Goal: Check status: Check status

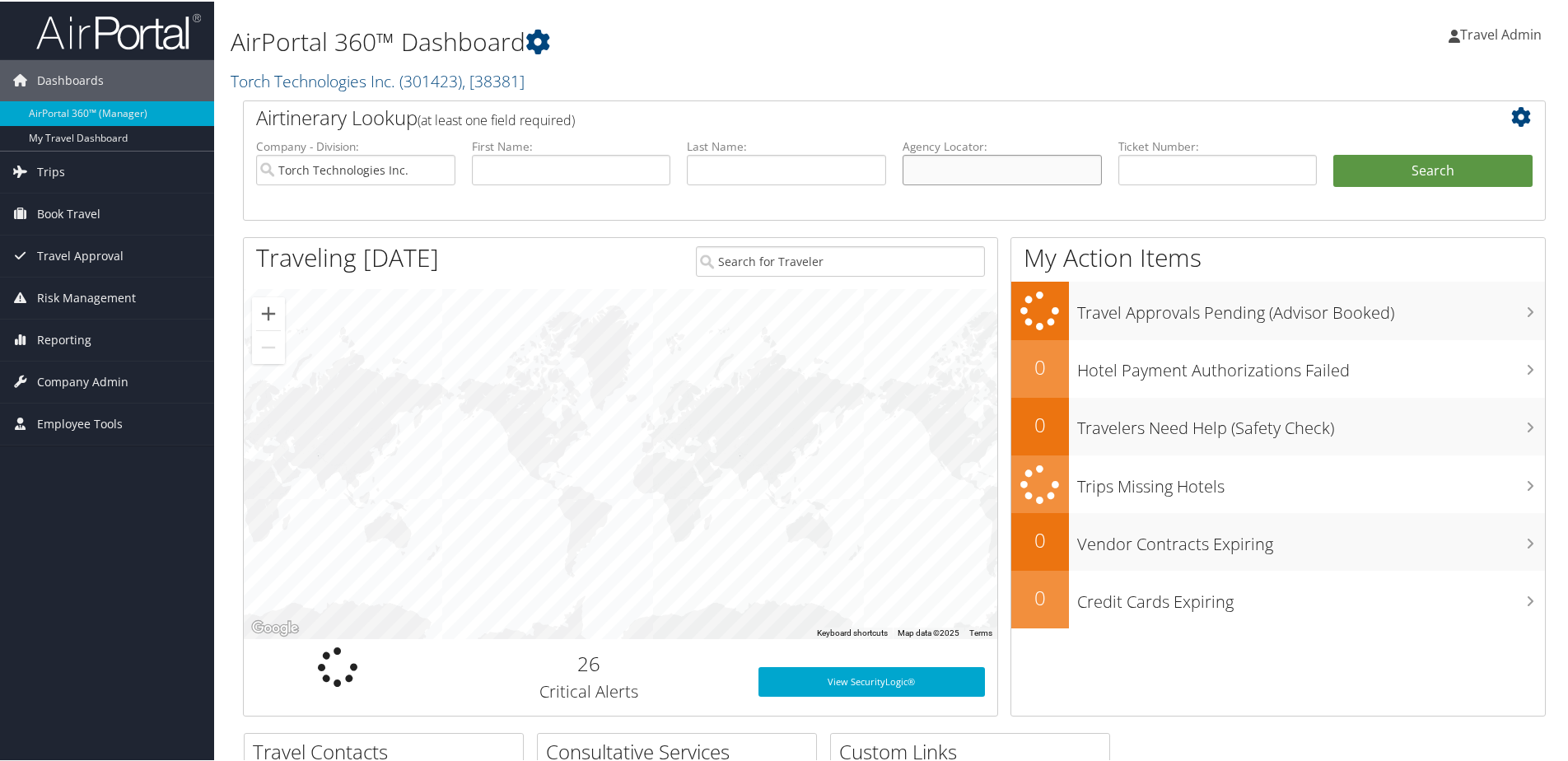
click at [1001, 166] on input "text" at bounding box center [1002, 168] width 199 height 30
type input "cvymds"
click at [1333, 153] on button "Search" at bounding box center [1433, 170] width 199 height 33
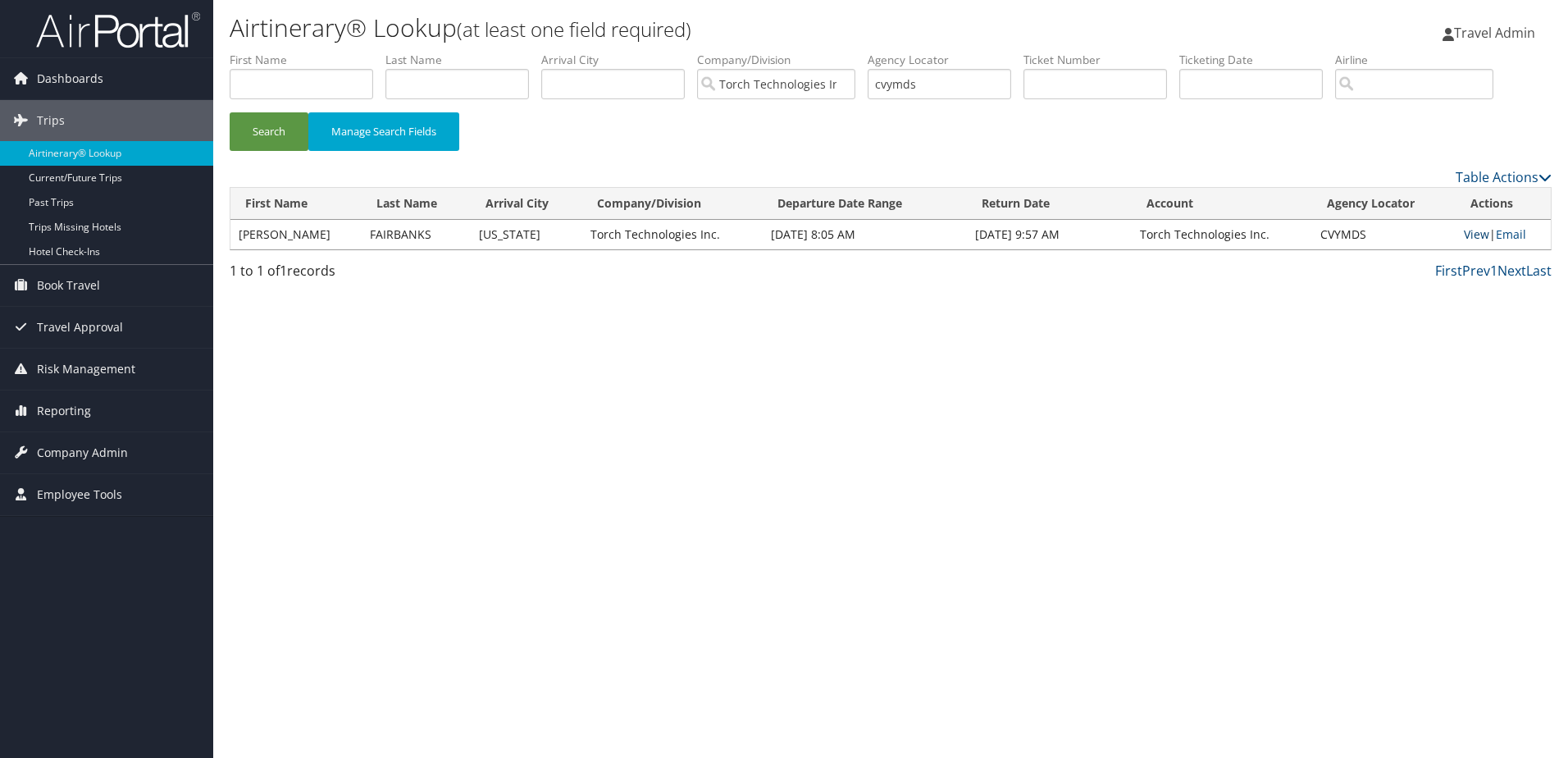
click at [1471, 232] on link "View" at bounding box center [1476, 234] width 25 height 16
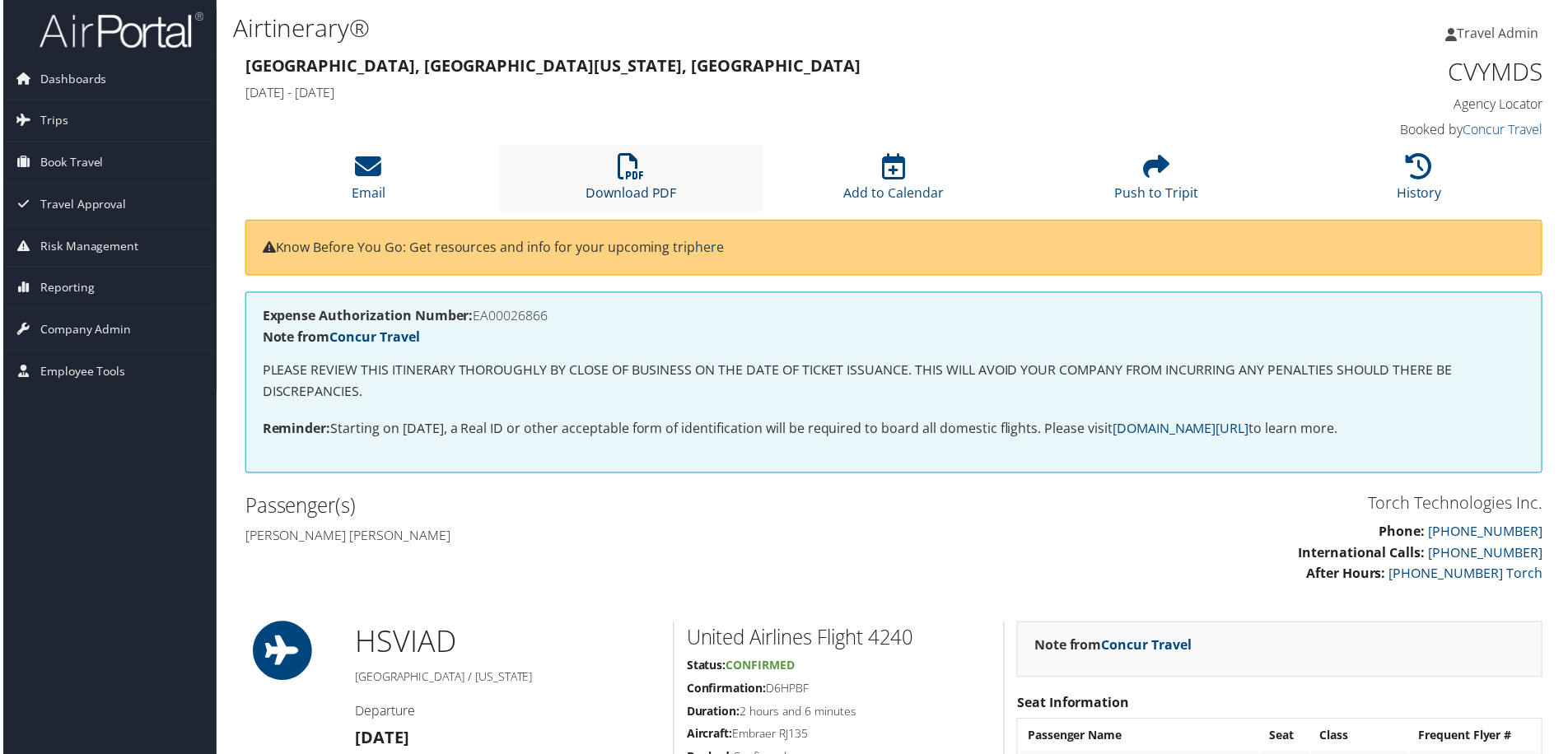
click at [632, 196] on link "Download PDF" at bounding box center [630, 183] width 91 height 40
